Goal: Task Accomplishment & Management: Manage account settings

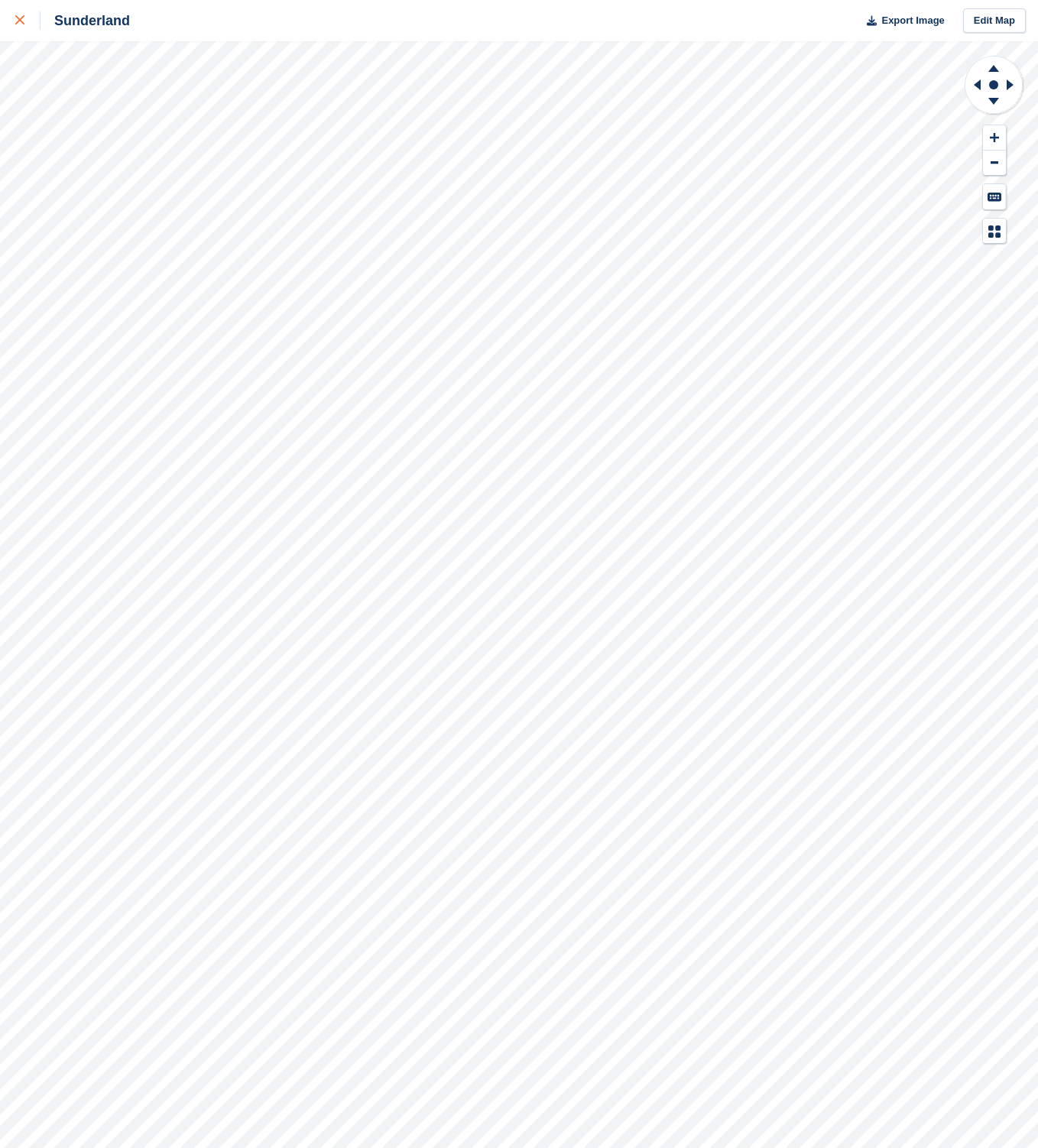
click at [28, 19] on div at bounding box center [27, 20] width 25 height 18
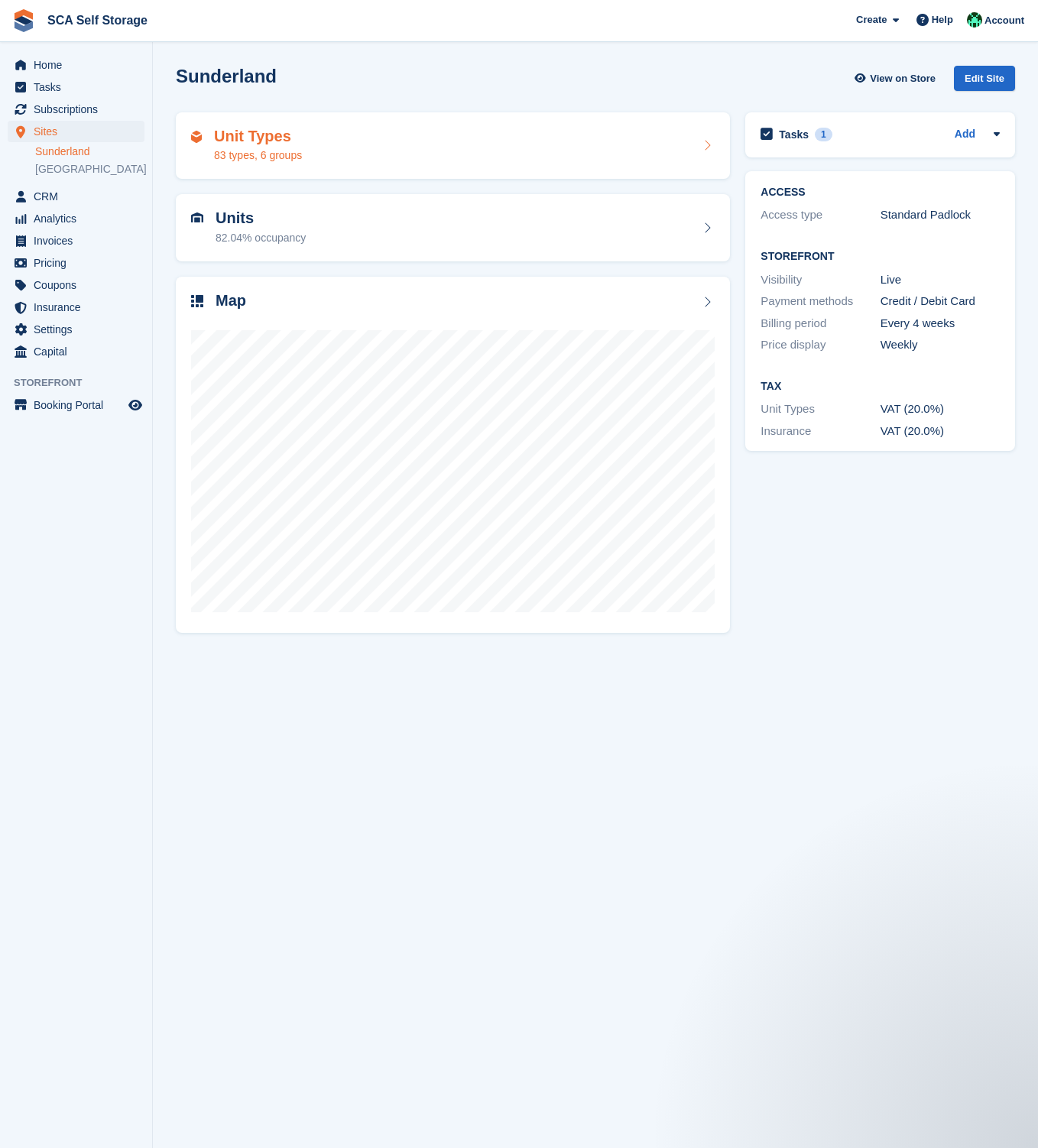
click at [311, 152] on div "Unit Types 83 types, 6 groups" at bounding box center [453, 146] width 524 height 37
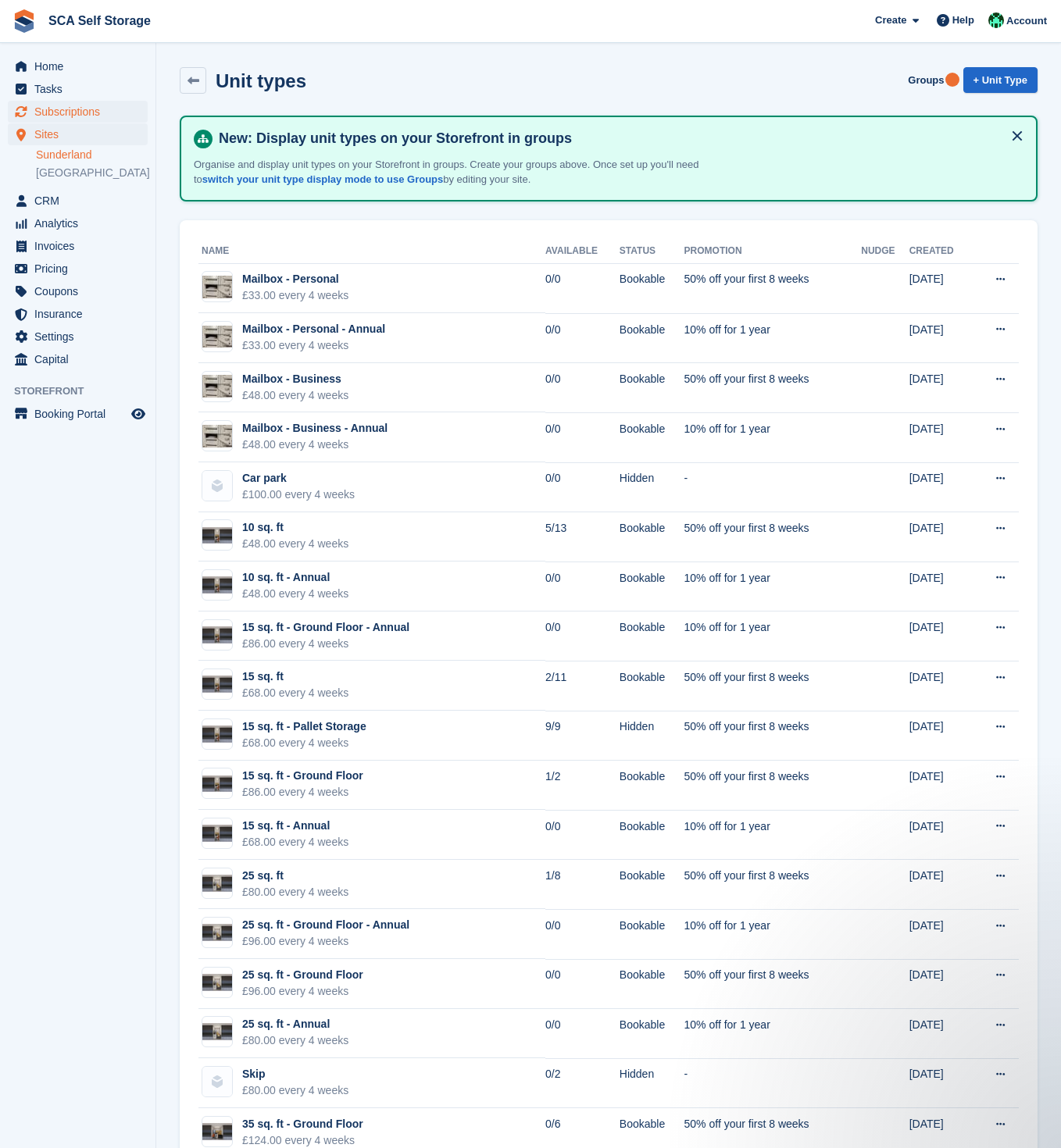
click at [78, 113] on span "Subscriptions" at bounding box center [81, 111] width 93 height 22
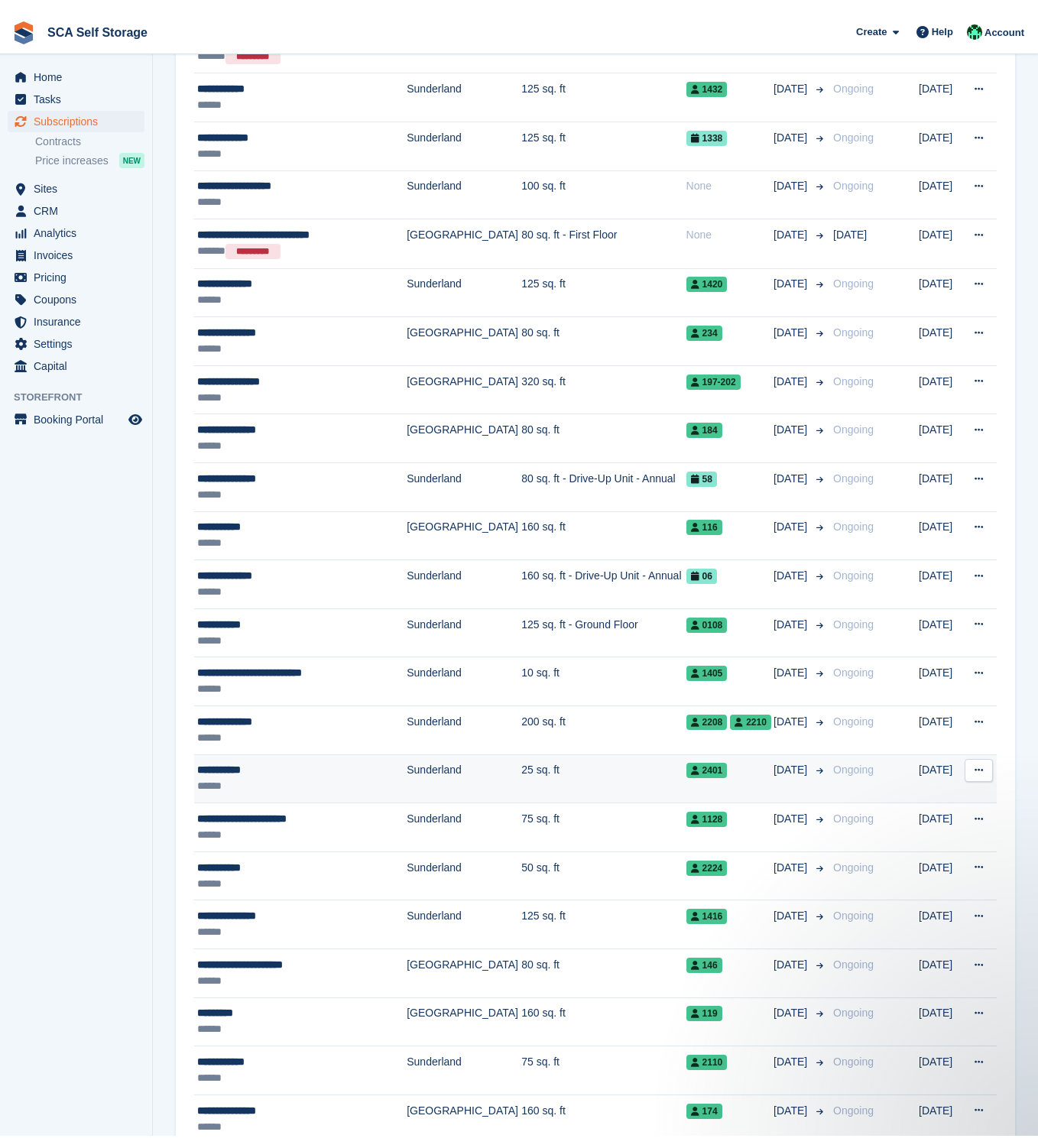
scroll to position [968, 0]
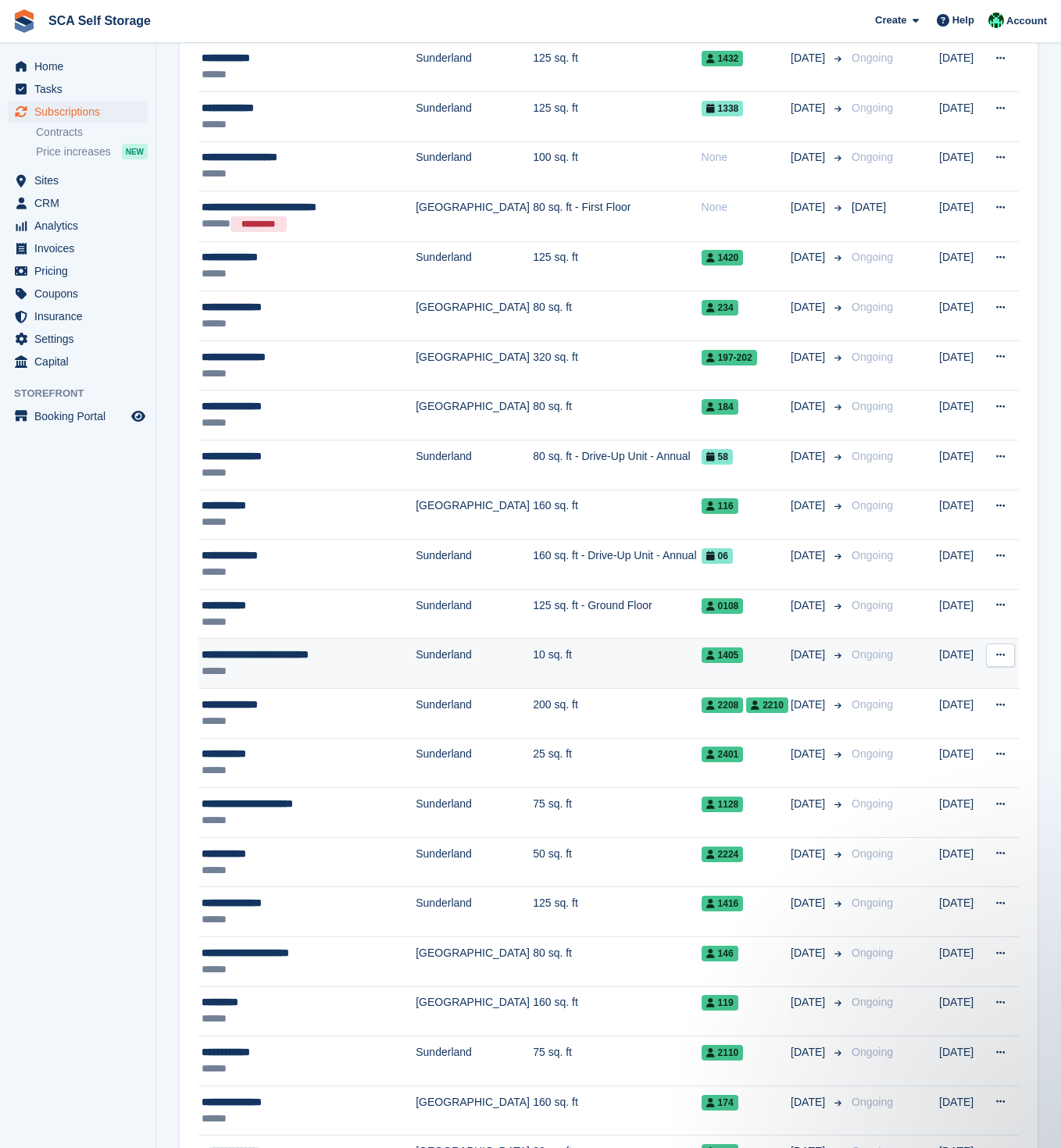
click at [533, 655] on td "10 sq. ft" at bounding box center [616, 664] width 168 height 50
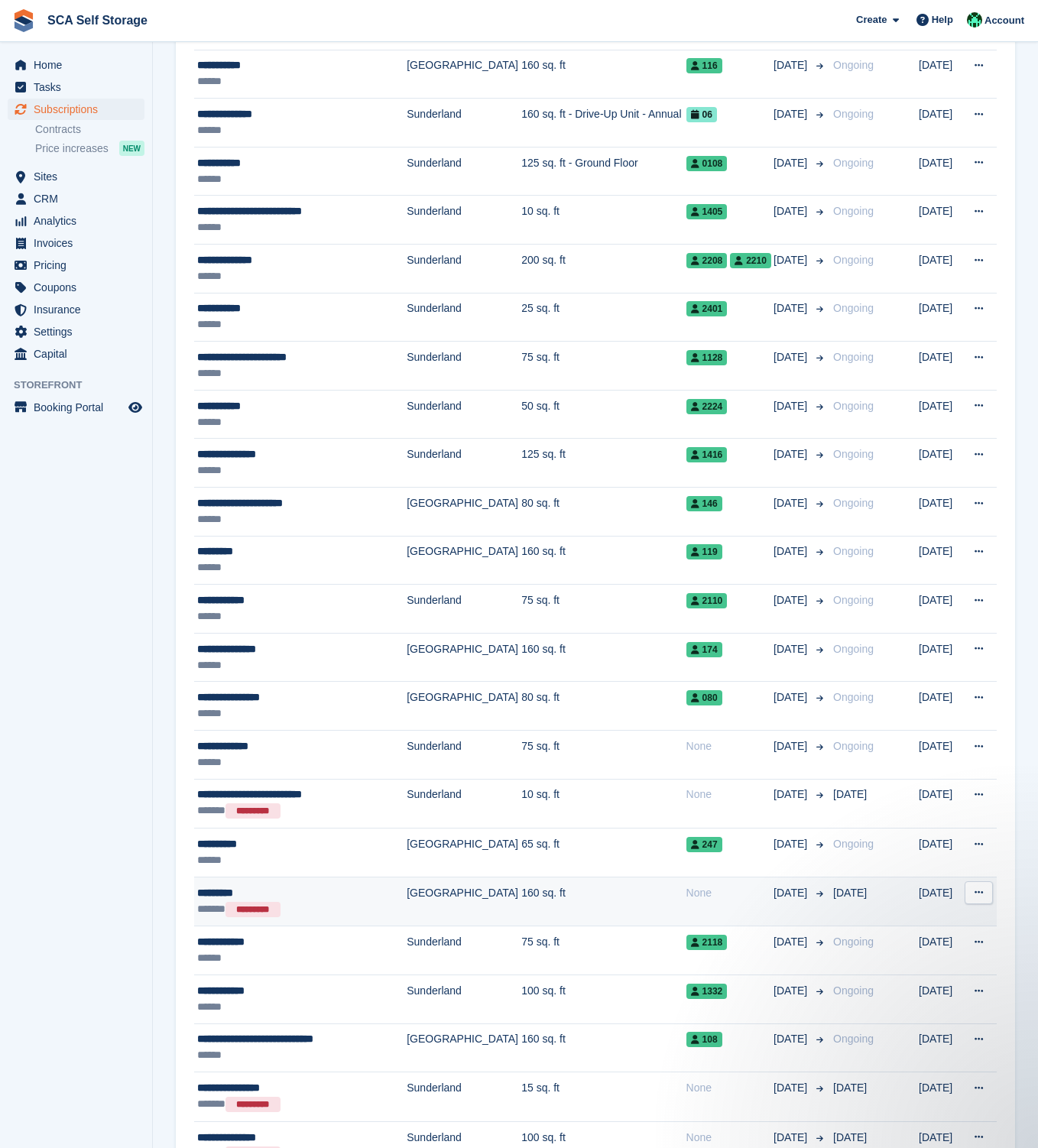
scroll to position [1510, 0]
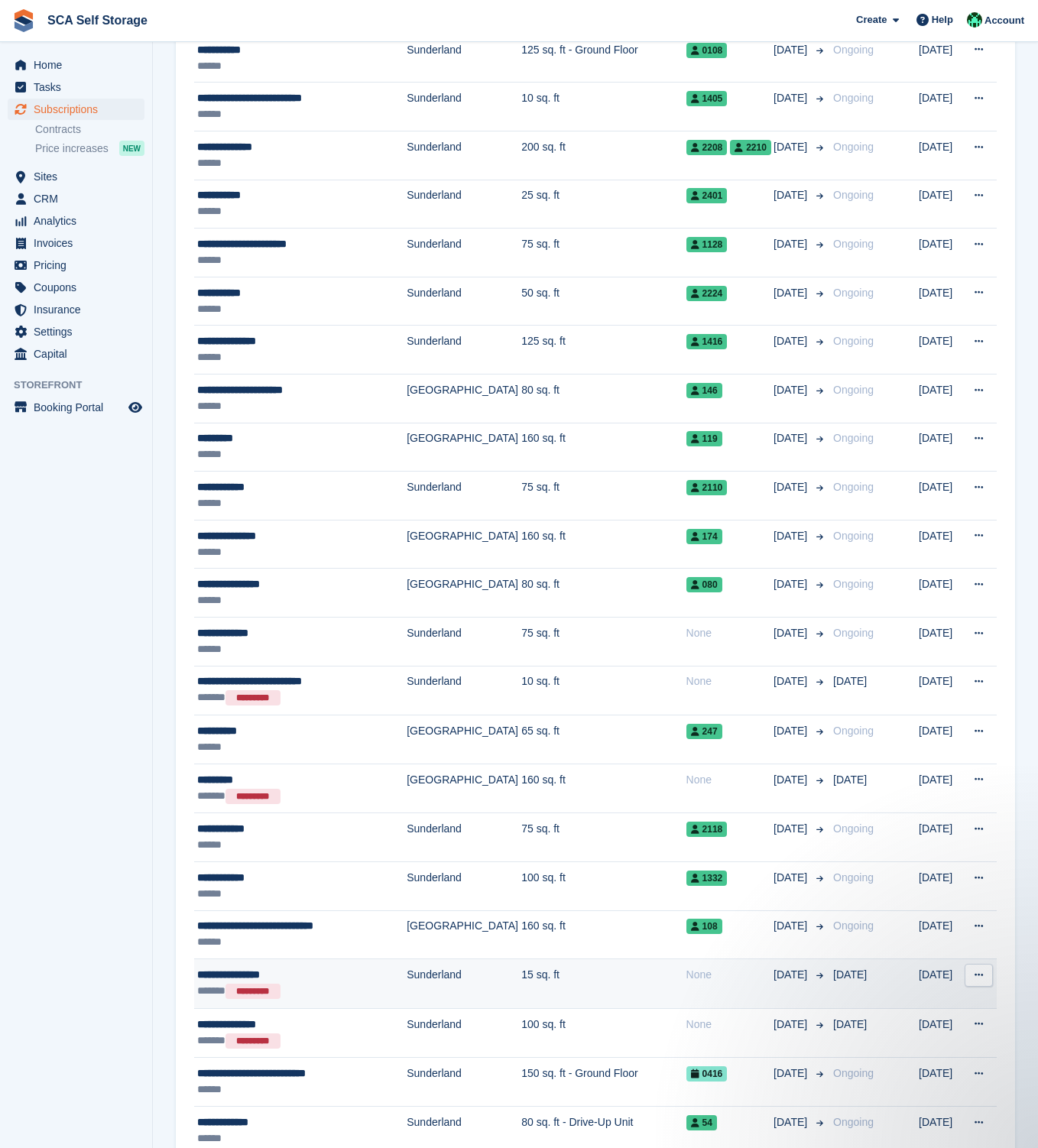
click at [521, 975] on td "15 sq. ft" at bounding box center [603, 984] width 164 height 50
